Goal: Use online tool/utility

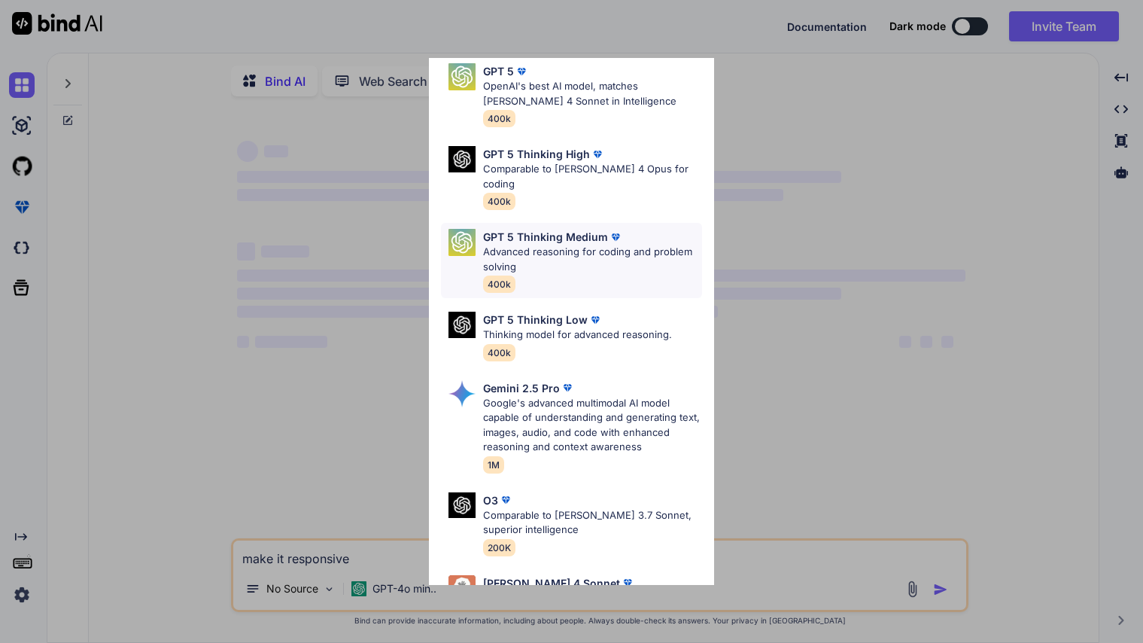
scroll to position [166, 0]
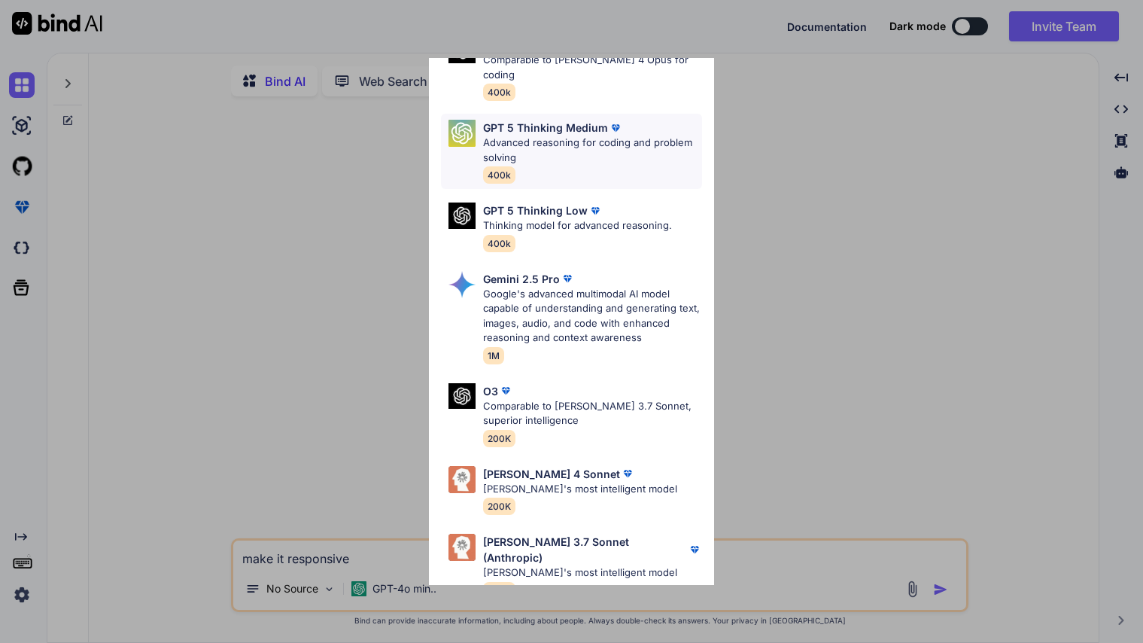
type textarea "x"
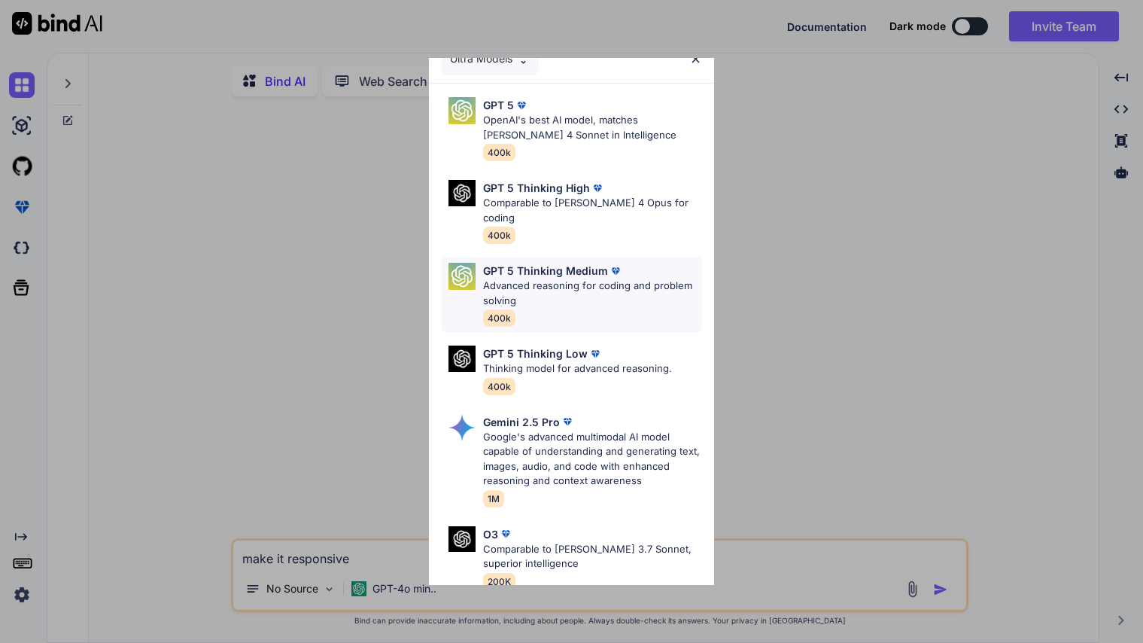
scroll to position [0, 0]
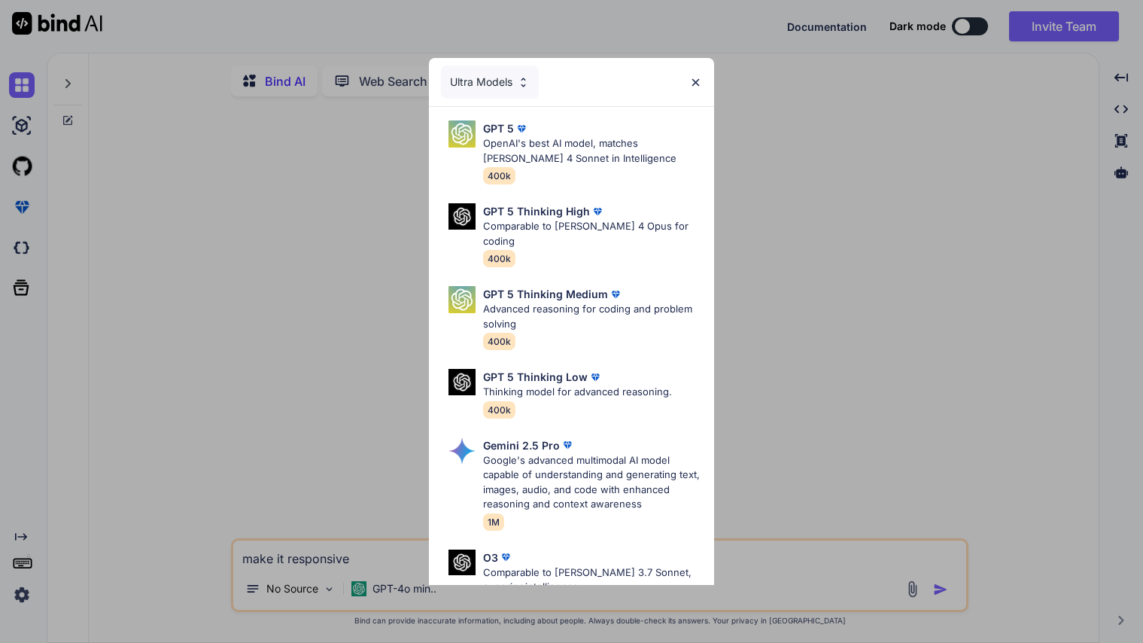
click at [693, 83] on img at bounding box center [696, 82] width 13 height 13
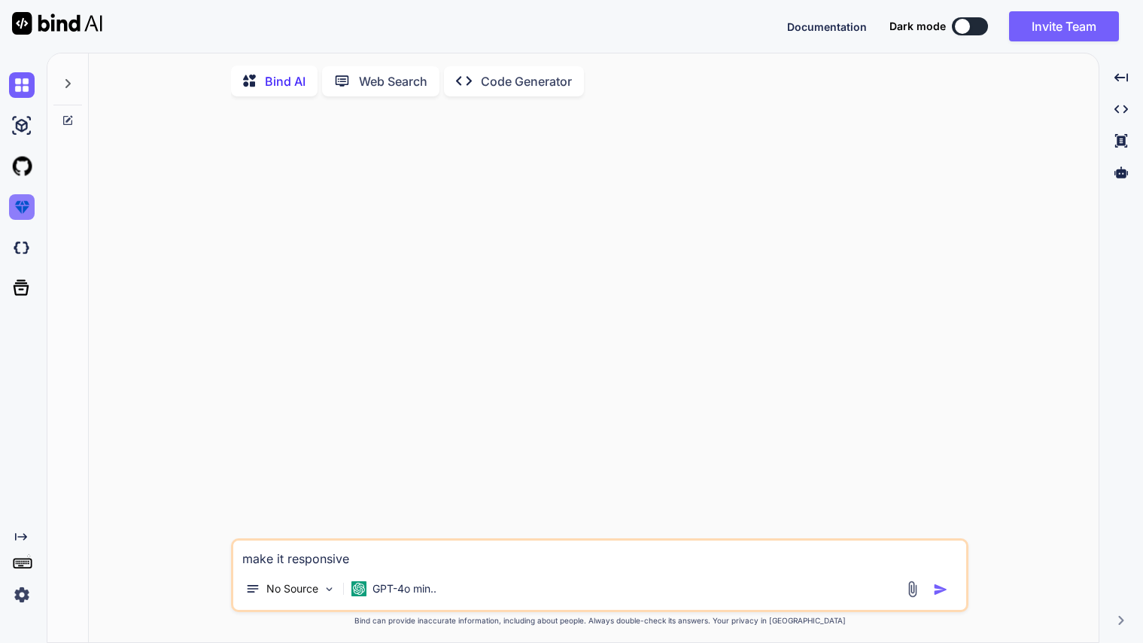
click at [22, 208] on img at bounding box center [22, 207] width 26 height 26
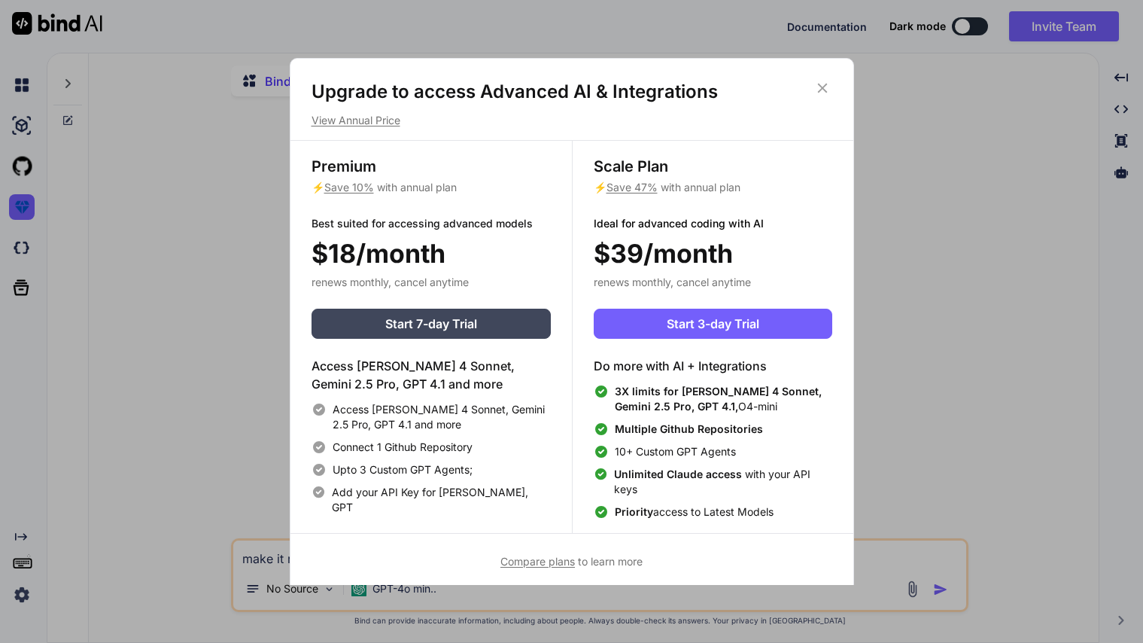
click at [433, 370] on h4 "Access [PERSON_NAME] 4 Sonnet, Gemini 2.5 Pro, GPT 4.1 and more" at bounding box center [431, 375] width 239 height 36
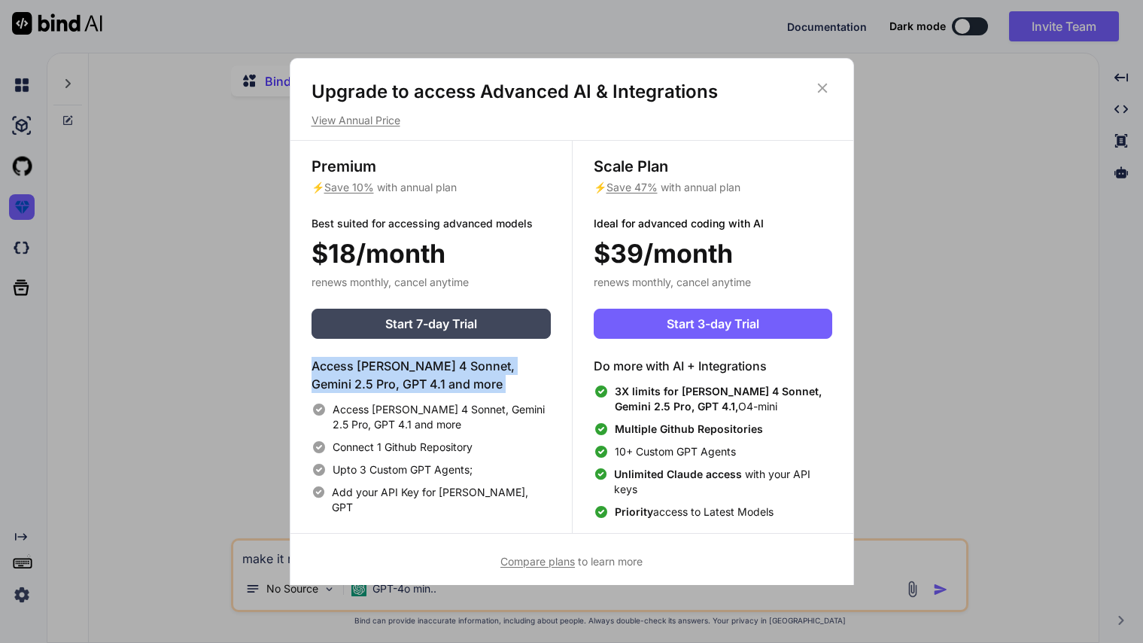
click at [433, 370] on h4 "Access [PERSON_NAME] 4 Sonnet, Gemini 2.5 Pro, GPT 4.1 and more" at bounding box center [431, 375] width 239 height 36
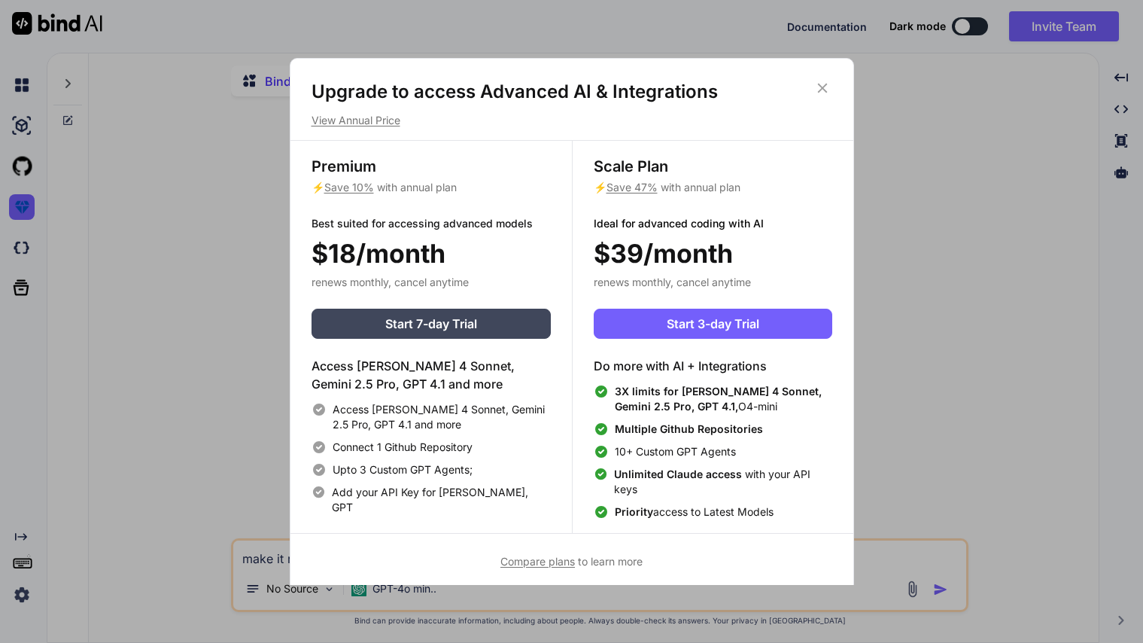
click at [822, 85] on icon at bounding box center [822, 88] width 17 height 17
